Goal: Task Accomplishment & Management: Use online tool/utility

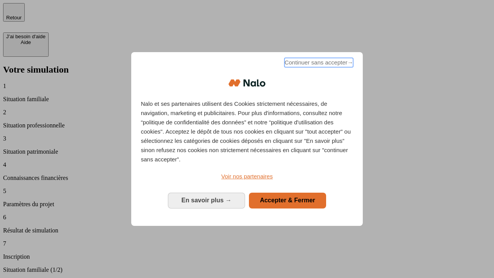
click at [318, 64] on span "Continuer sans accepter →" at bounding box center [319, 62] width 69 height 9
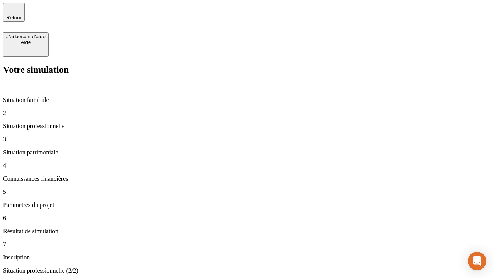
type input "70 000"
type input "1 000"
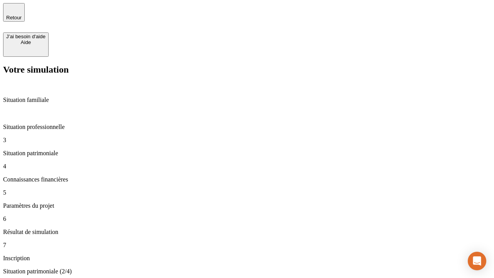
type input "800"
type input "6"
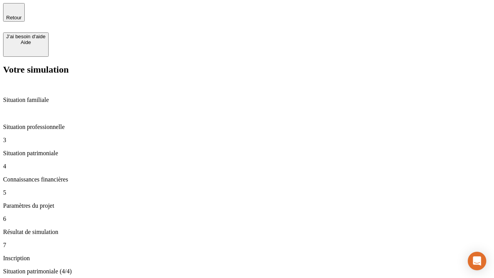
type input "400"
type input "3"
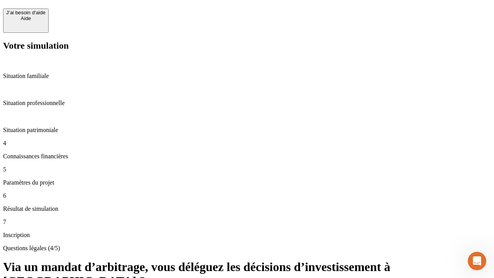
scroll to position [17, 0]
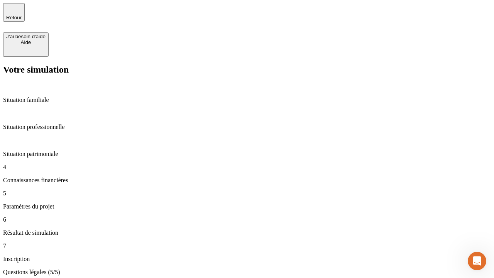
type input "35"
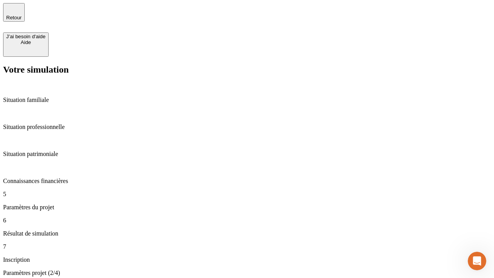
type input "500"
type input "640"
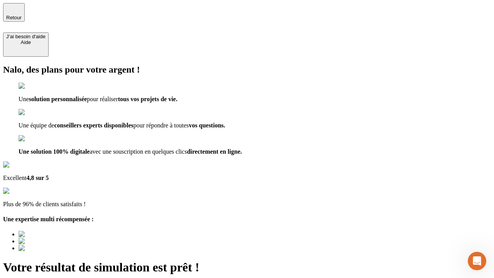
type input "[EMAIL_ADDRESS][DOMAIN_NAME]"
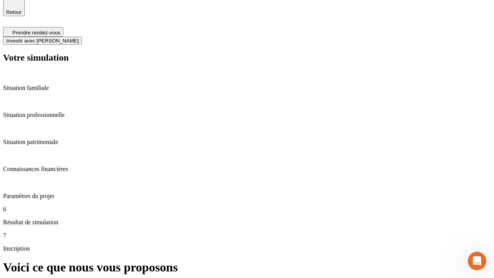
click at [79, 38] on span "Investir avec [PERSON_NAME]" at bounding box center [42, 41] width 73 height 6
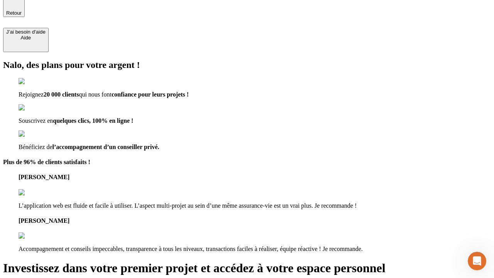
type input "[PERSON_NAME][EMAIL_ADDRESS][DOMAIN_NAME]"
